Goal: Manage account settings

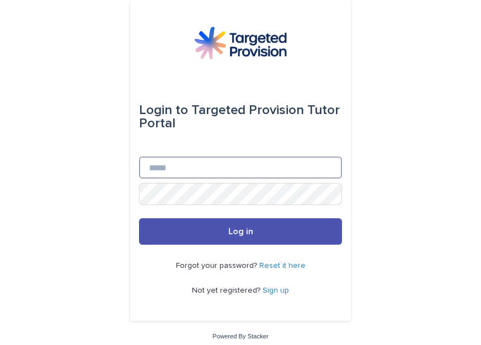
type input "**********"
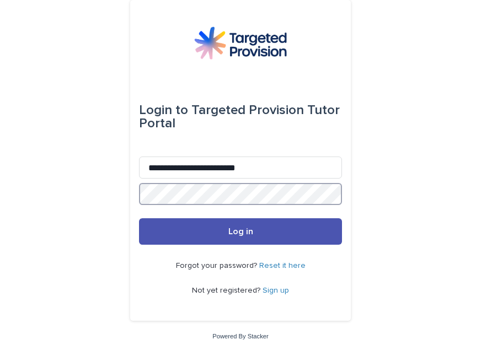
click at [240, 231] on button "Log in" at bounding box center [240, 231] width 203 height 26
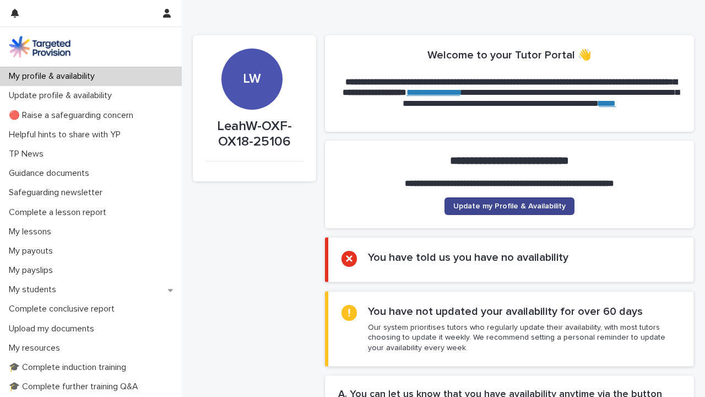
click at [478, 208] on span "Update my Profile & Availability" at bounding box center [510, 206] width 112 height 8
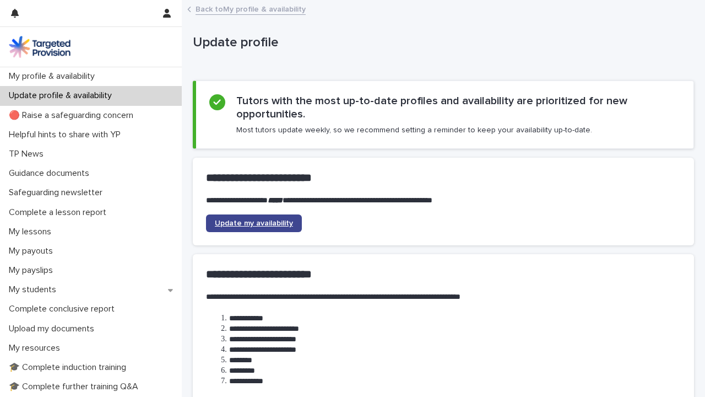
click at [278, 225] on span "Update my availability" at bounding box center [254, 223] width 78 height 8
